Goal: Transaction & Acquisition: Purchase product/service

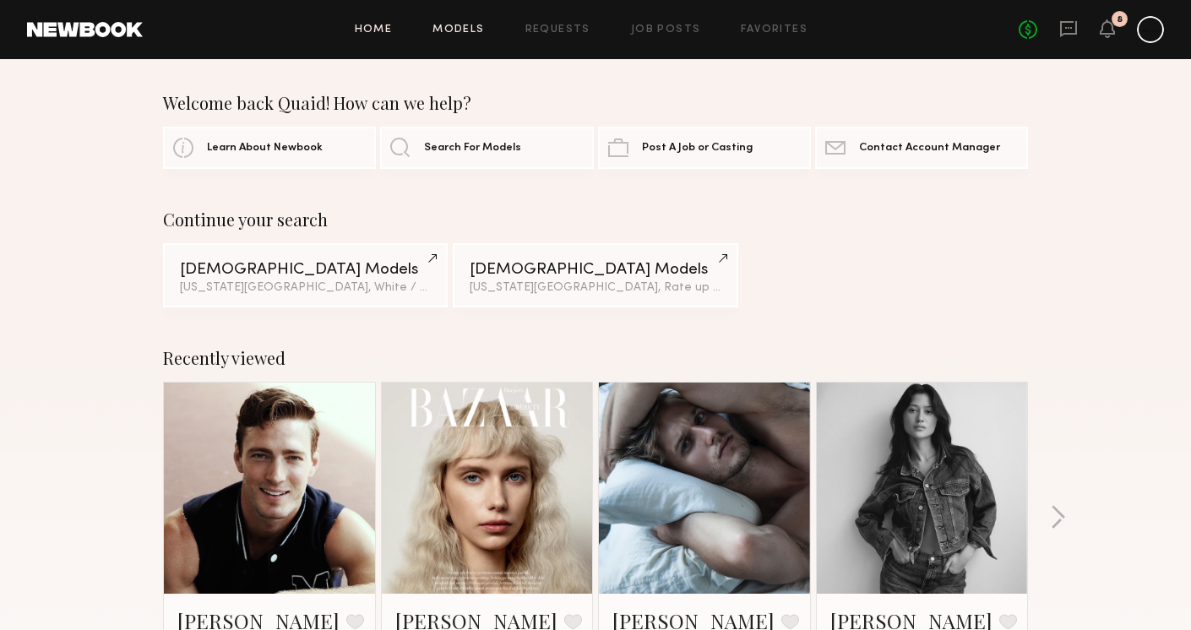
click at [473, 30] on link "Models" at bounding box center [459, 29] width 52 height 11
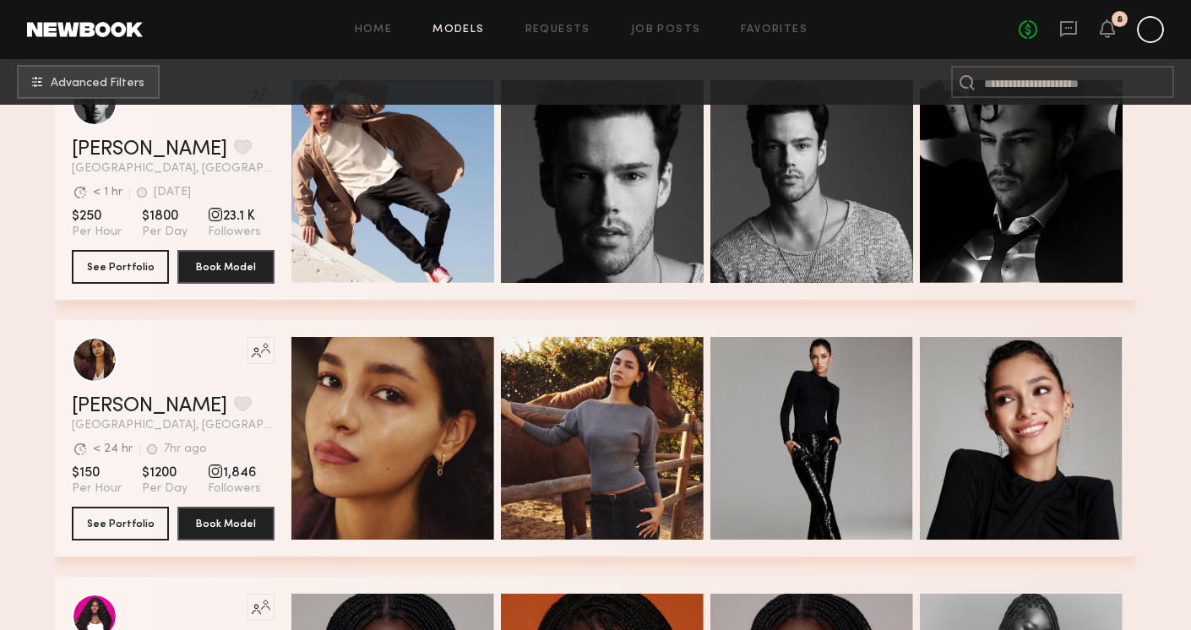
scroll to position [3551, 0]
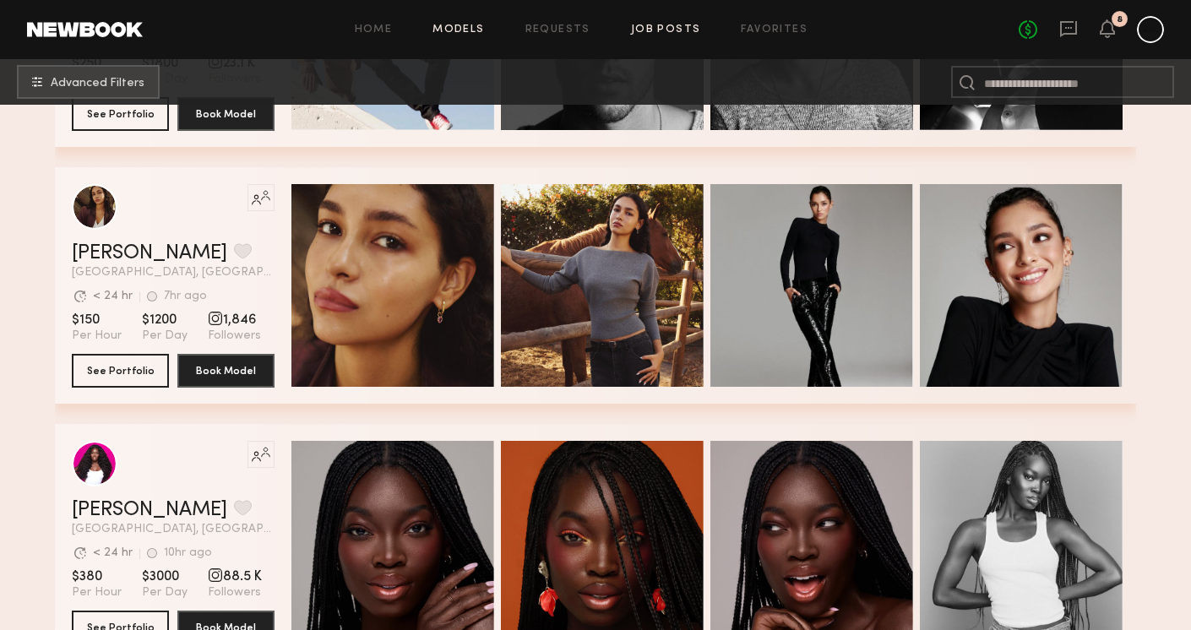
click at [665, 32] on link "Job Posts" at bounding box center [666, 29] width 70 height 11
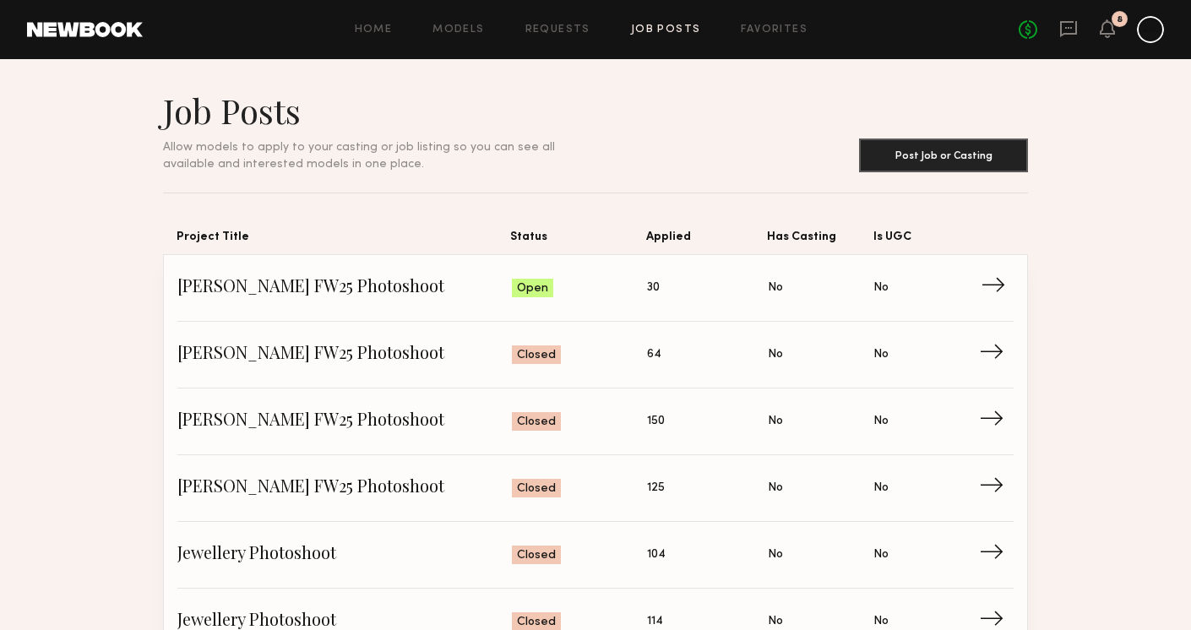
click at [795, 281] on span "Has Casting: No" at bounding box center [821, 287] width 106 height 25
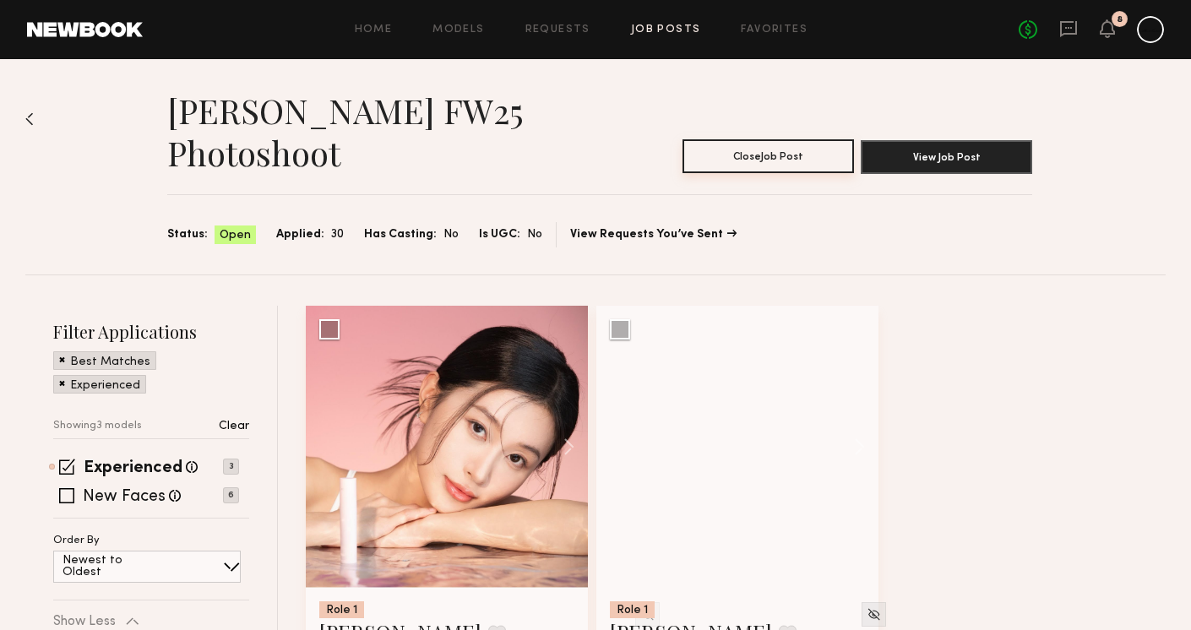
click at [801, 171] on button "Close Job Post" at bounding box center [768, 156] width 171 height 34
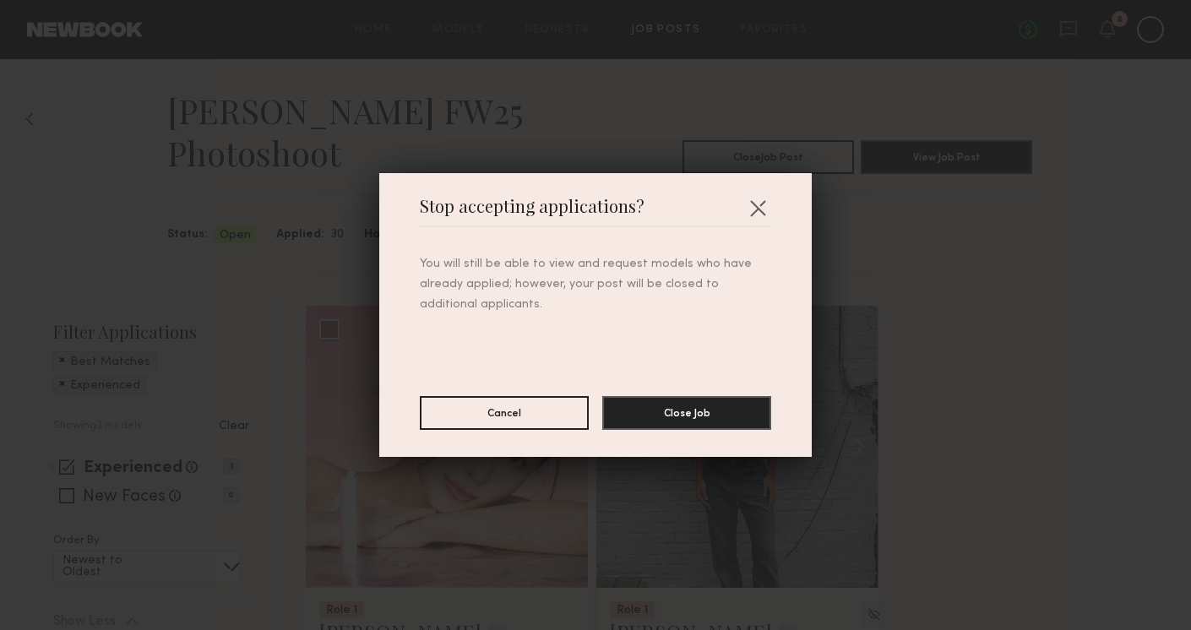
click at [694, 430] on div "Stop accepting applications? You will still be able to view and request models …" at bounding box center [595, 315] width 433 height 284
click at [705, 419] on button "Close Job" at bounding box center [686, 412] width 169 height 34
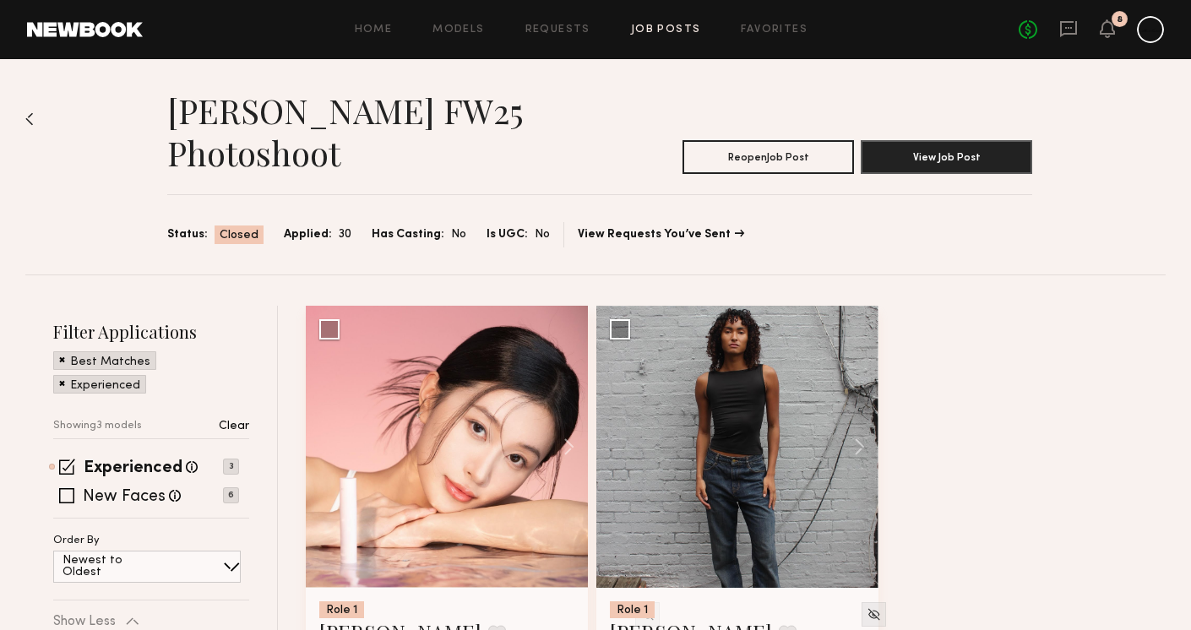
click at [1025, 41] on div "No fees up to $5,000 8" at bounding box center [1091, 29] width 145 height 27
click at [1026, 36] on link "No fees up to $5,000" at bounding box center [1028, 29] width 19 height 19
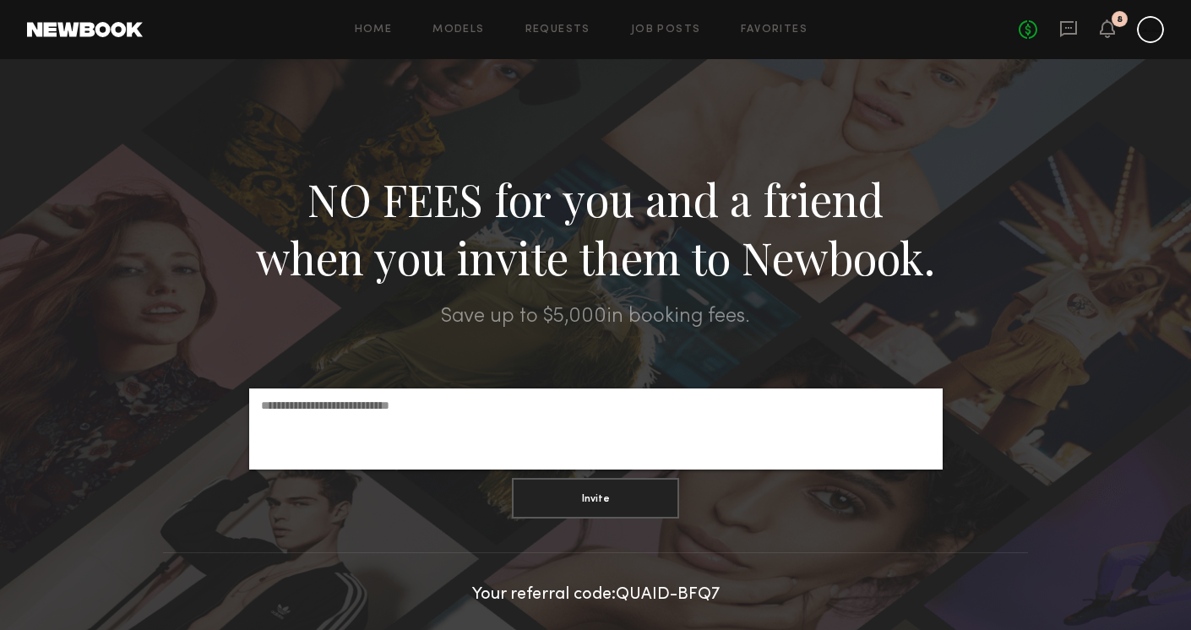
click at [1045, 145] on div at bounding box center [595, 444] width 1191 height 770
click at [1157, 29] on div at bounding box center [1150, 29] width 27 height 27
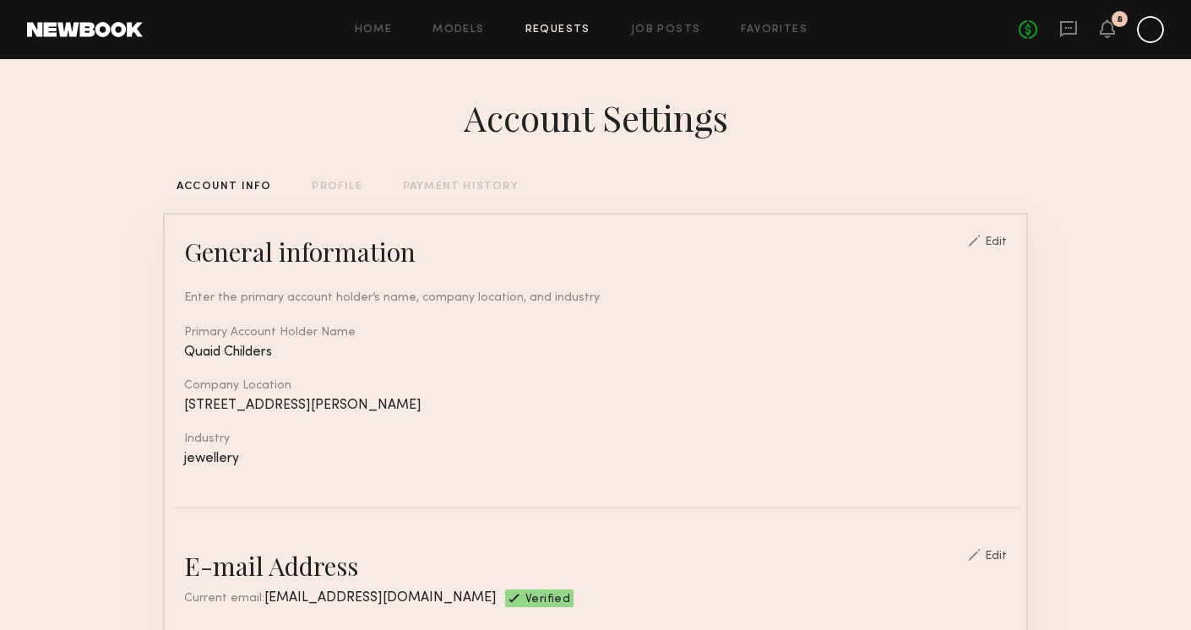
click at [555, 26] on link "Requests" at bounding box center [557, 29] width 65 height 11
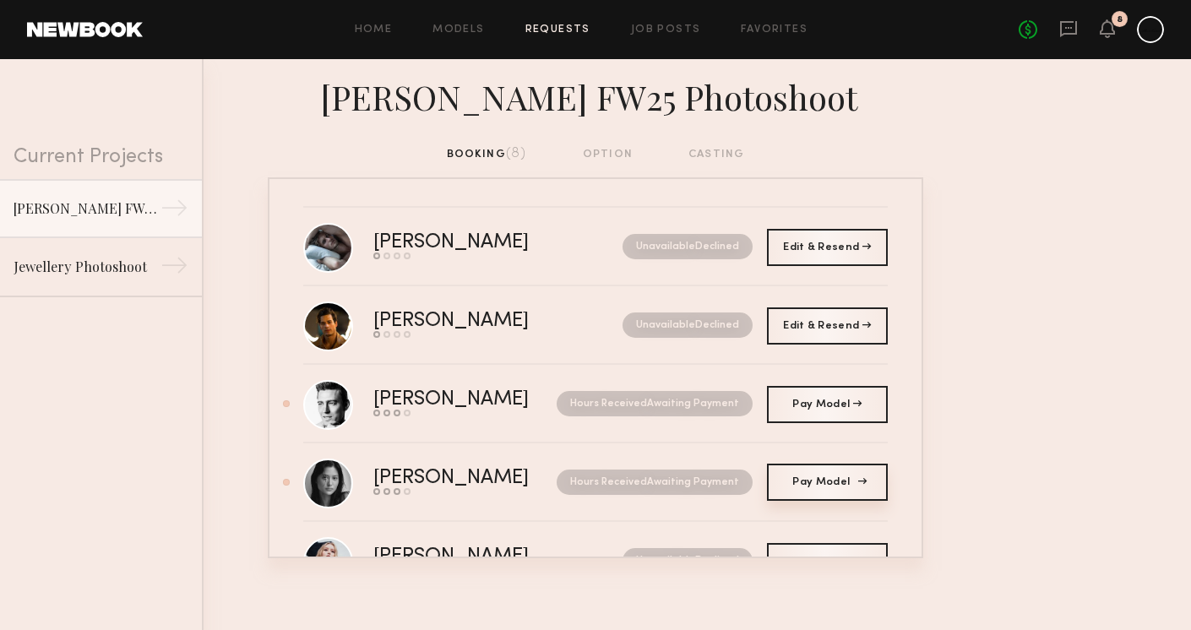
click at [833, 482] on span "Pay Model" at bounding box center [826, 482] width 69 height 10
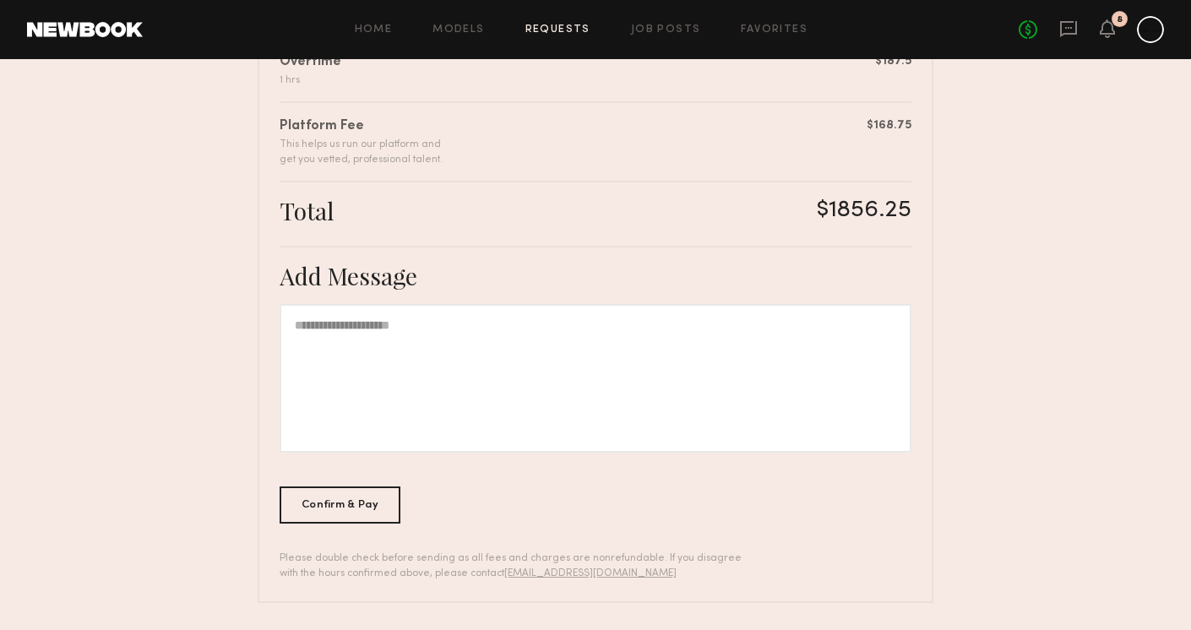
scroll to position [513, 0]
click at [439, 338] on div at bounding box center [596, 379] width 632 height 149
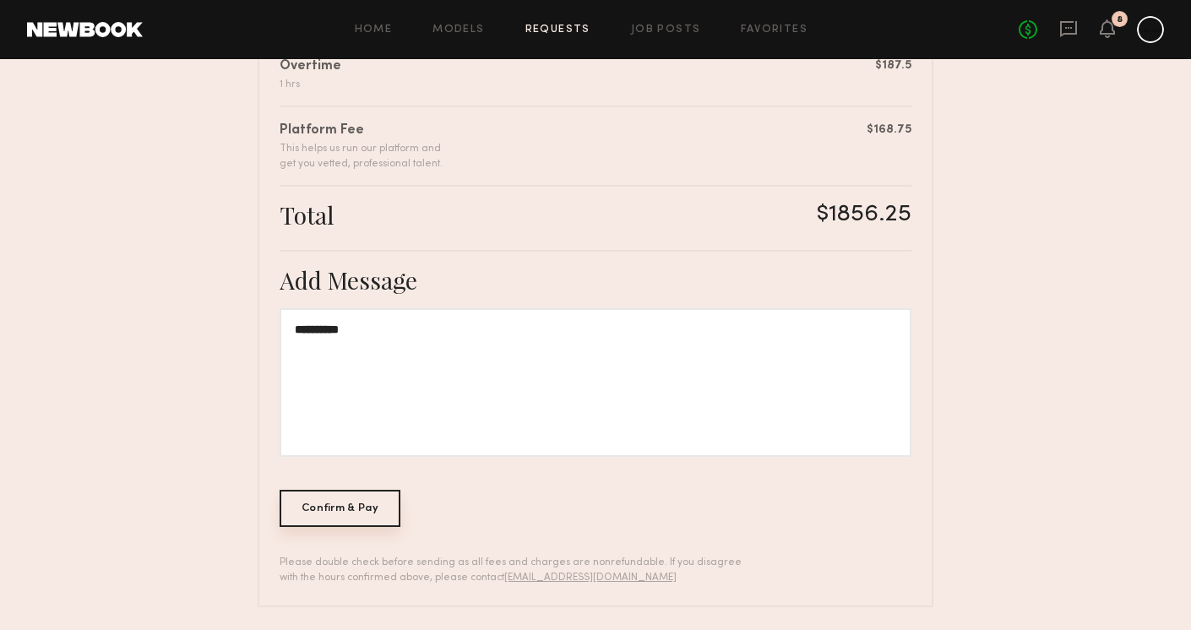
click at [347, 511] on div "Confirm & Pay" at bounding box center [340, 508] width 121 height 37
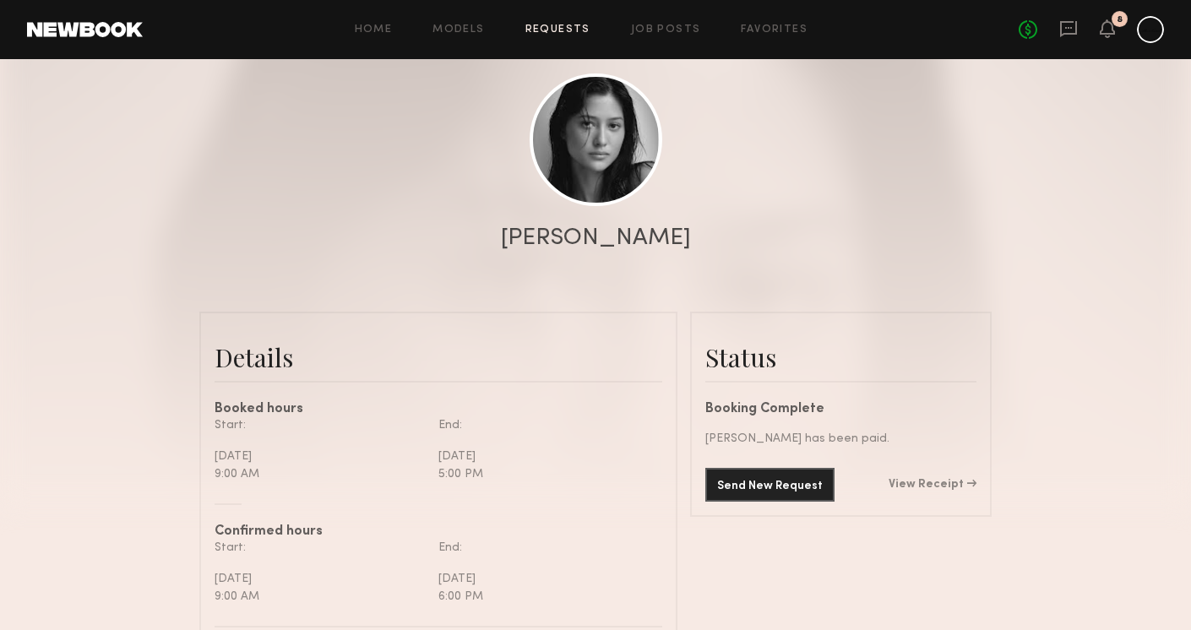
scroll to position [221, 0]
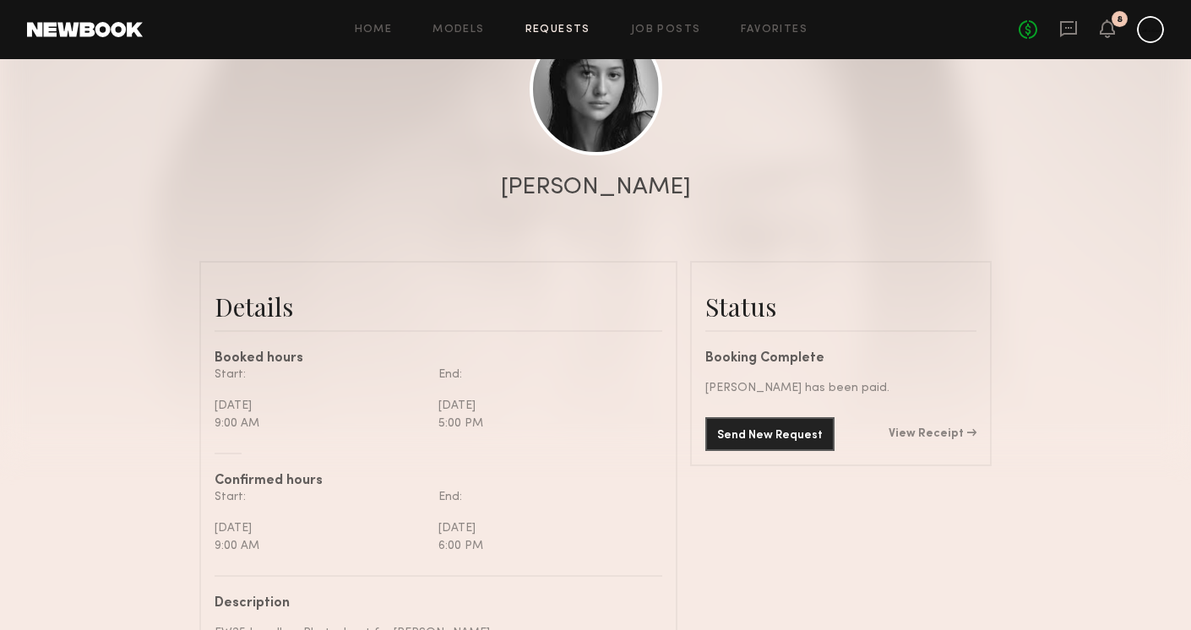
click at [580, 24] on link "Requests" at bounding box center [557, 29] width 65 height 11
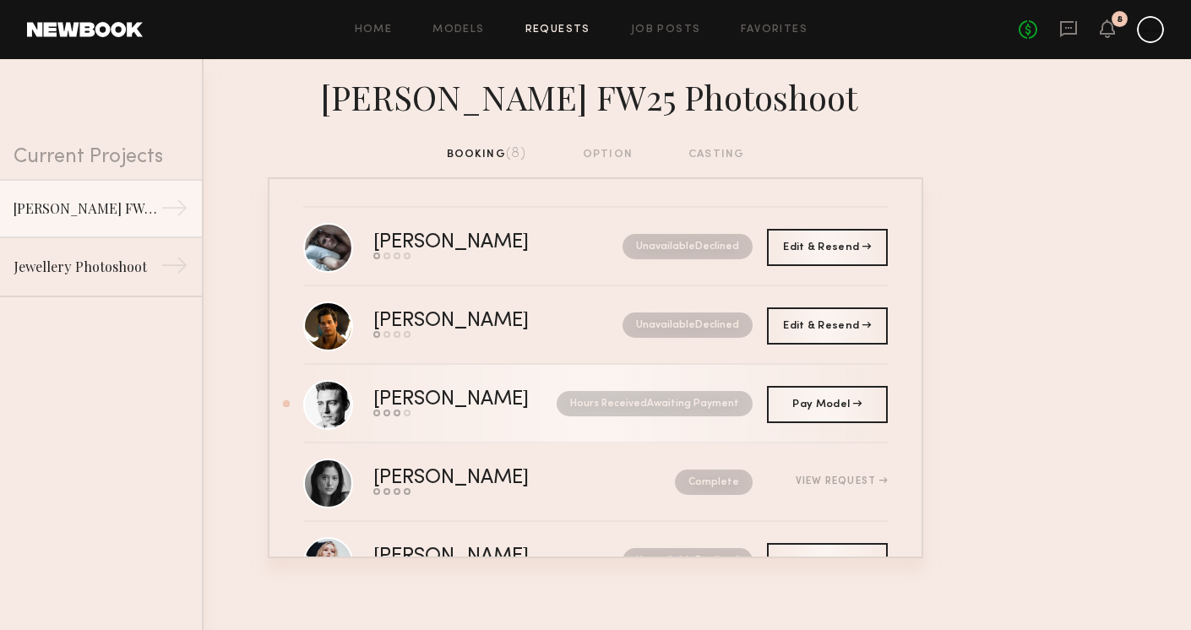
click at [465, 415] on div "Send request Model response Review hours worked Pay model" at bounding box center [458, 413] width 170 height 7
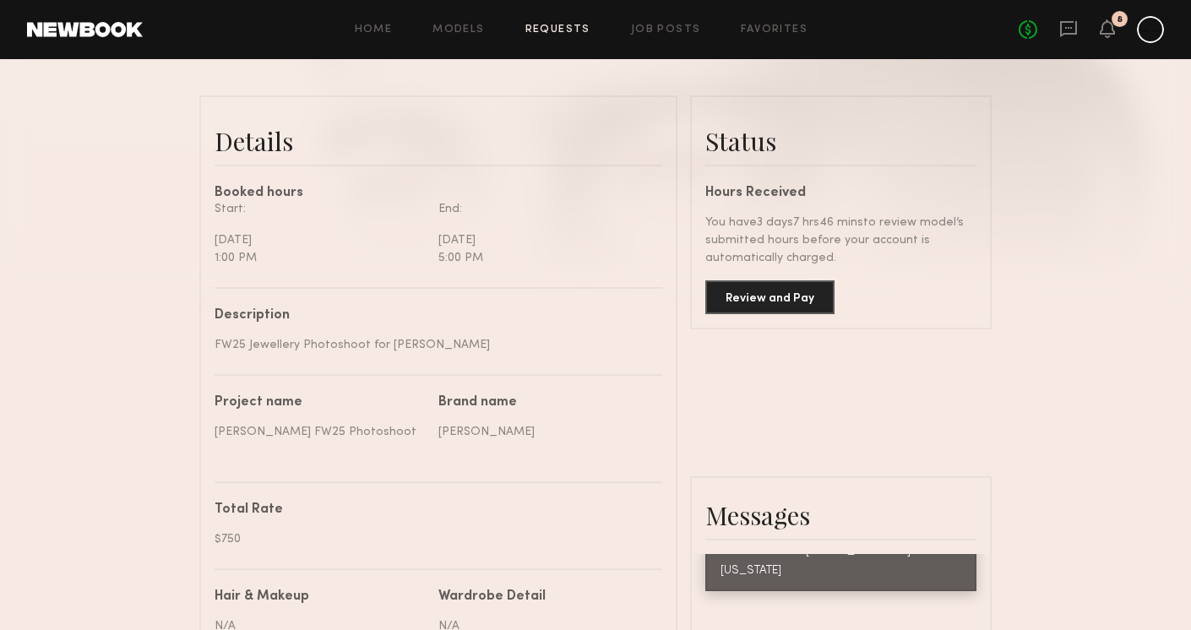
scroll to position [396, 0]
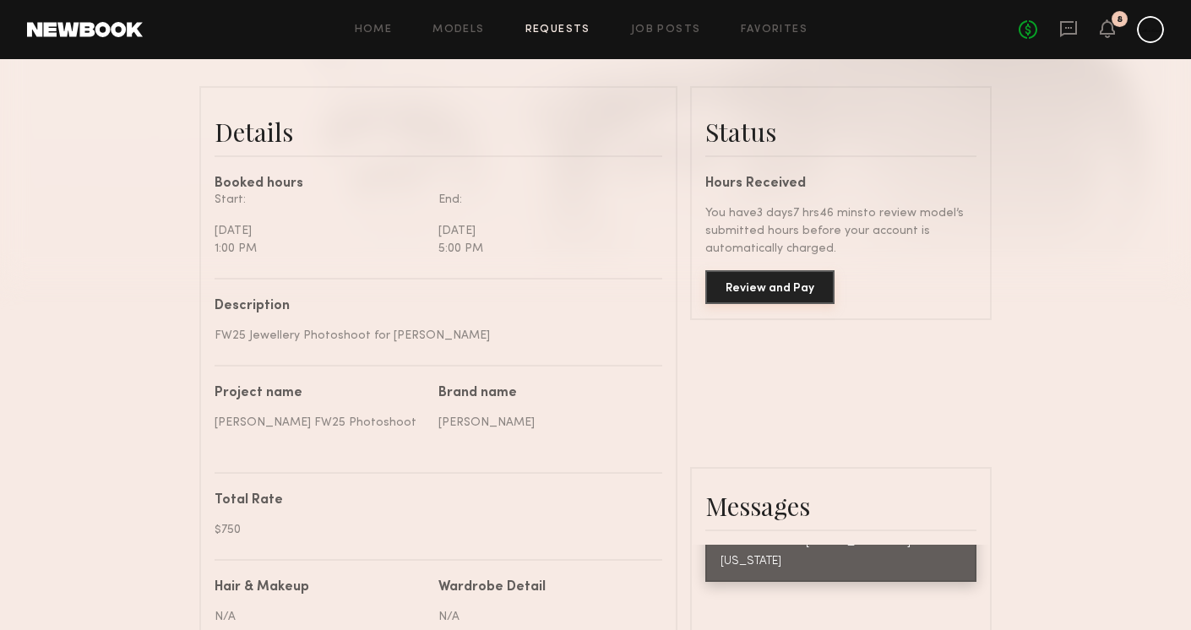
click at [799, 290] on button "Review and Pay" at bounding box center [769, 287] width 129 height 34
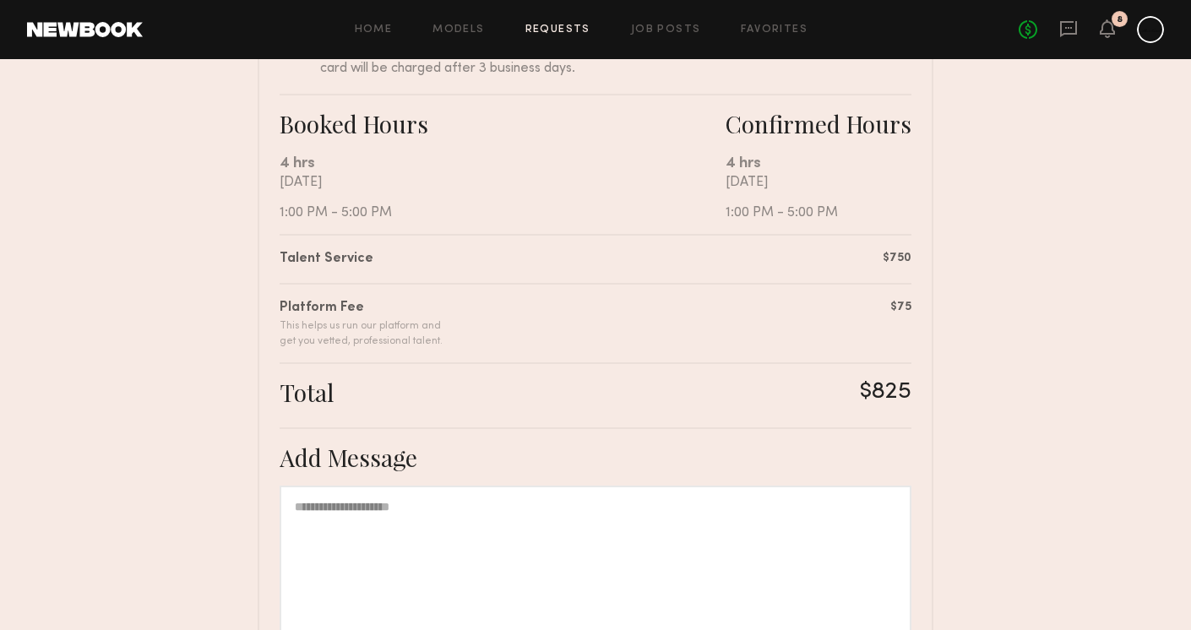
scroll to position [260, 0]
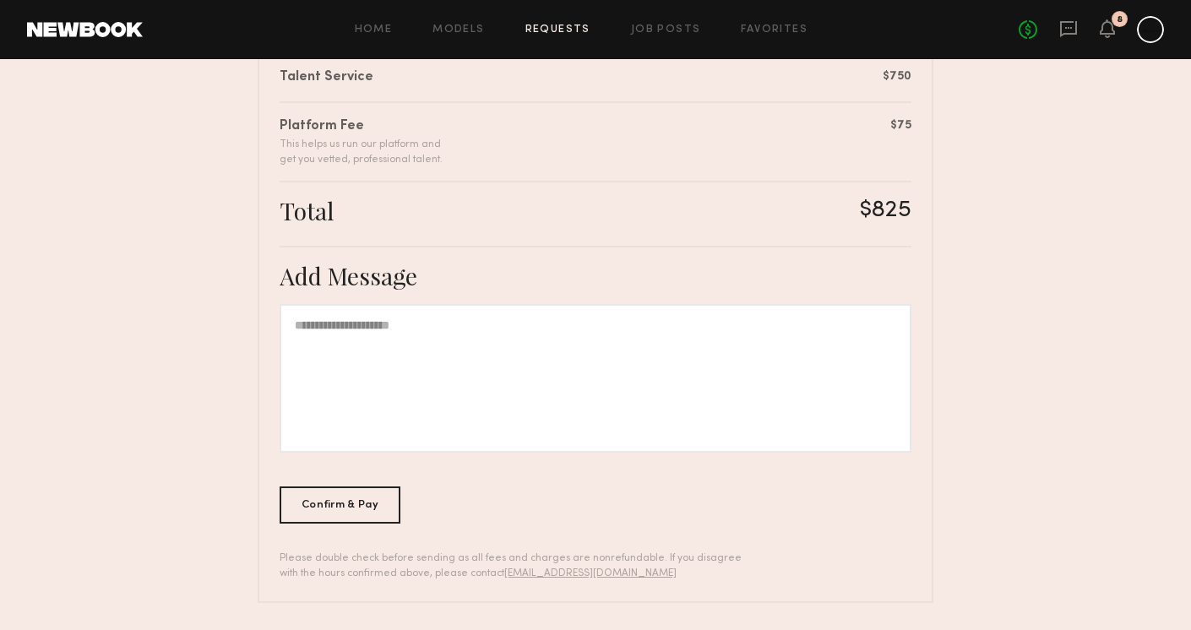
click at [544, 373] on div at bounding box center [596, 378] width 632 height 149
click at [358, 498] on div "Confirm & Pay" at bounding box center [340, 505] width 121 height 37
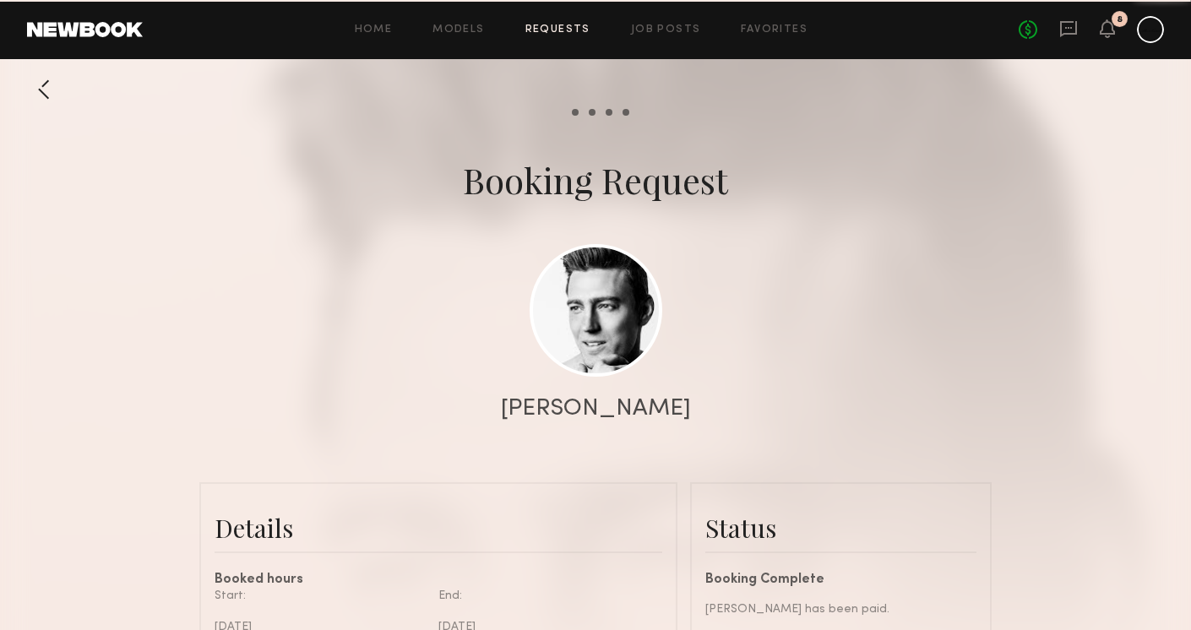
scroll to position [1256, 0]
